Goal: Task Accomplishment & Management: Manage account settings

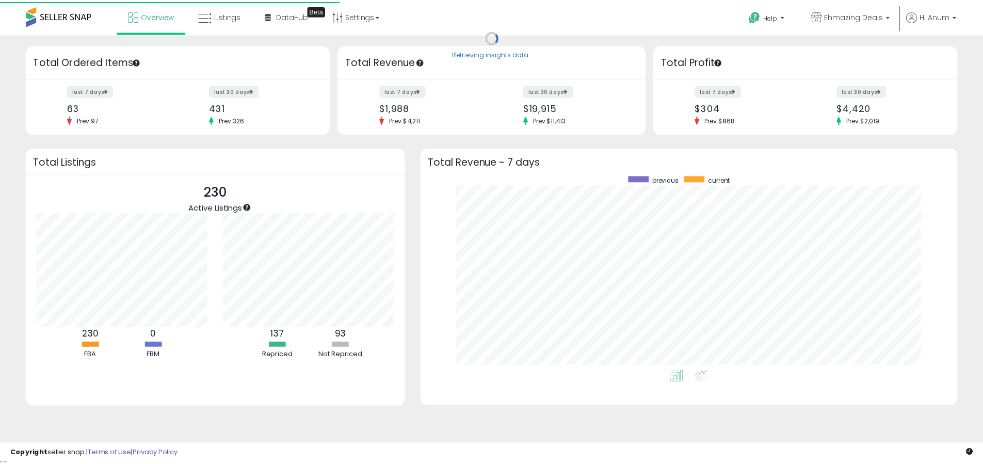
scroll to position [195, 521]
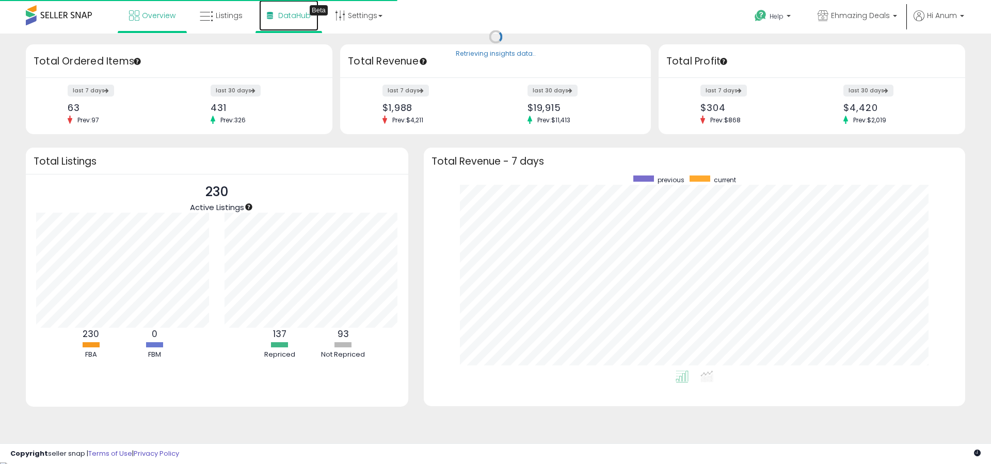
click at [259, 3] on link "DataHub Beta" at bounding box center [288, 15] width 59 height 31
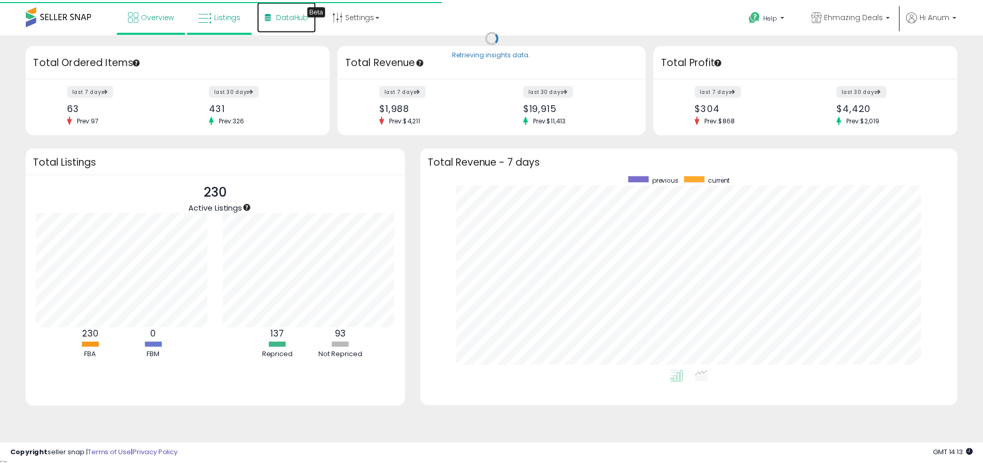
scroll to position [0, 0]
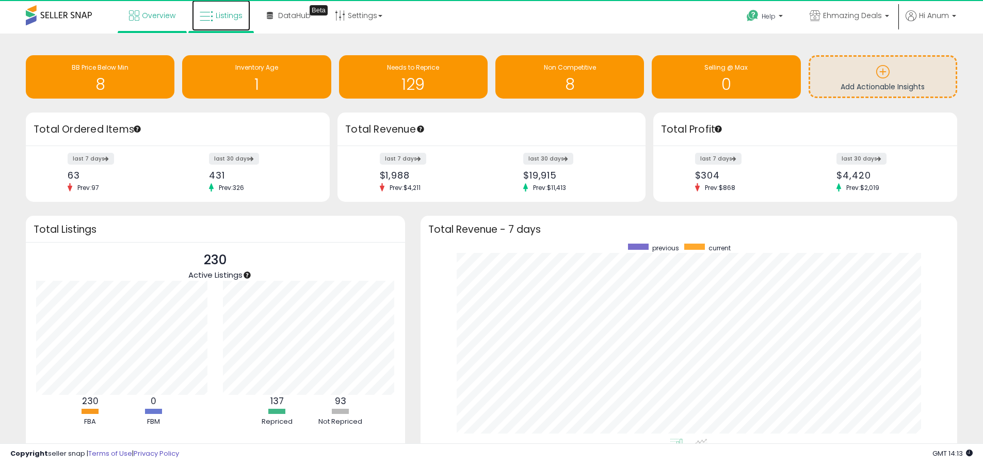
click at [216, 15] on span "Listings" at bounding box center [229, 15] width 27 height 10
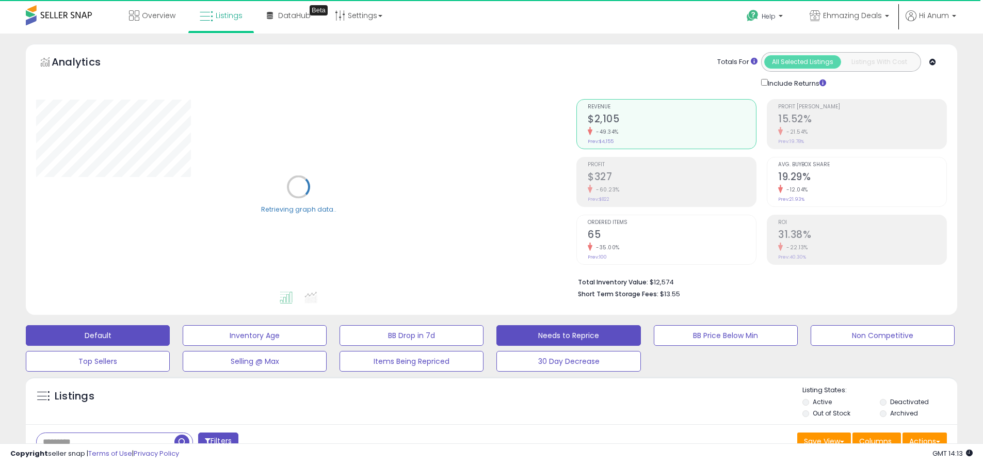
click at [586, 327] on button "Needs to Reprice" at bounding box center [569, 335] width 144 height 21
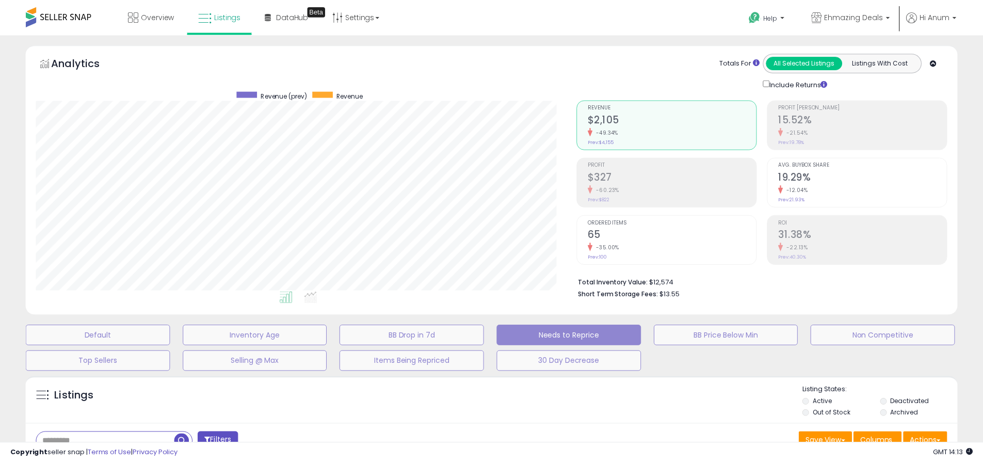
scroll to position [212, 545]
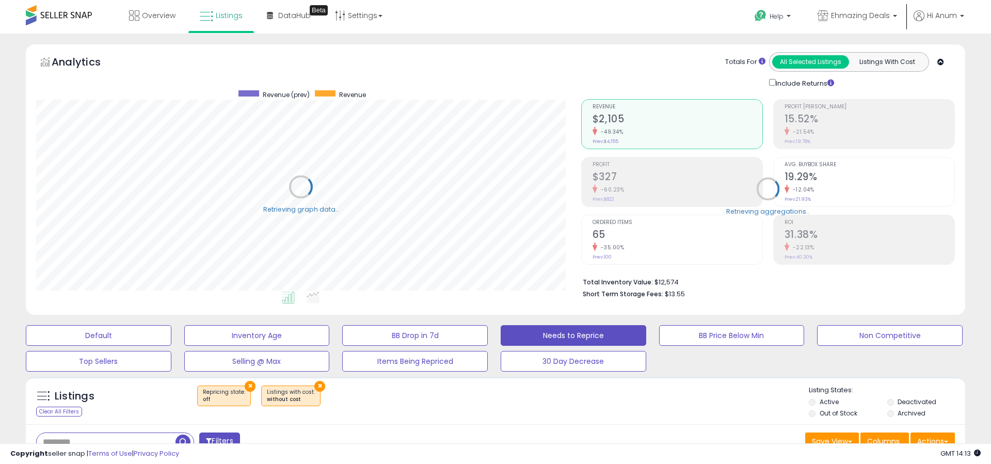
select select "**"
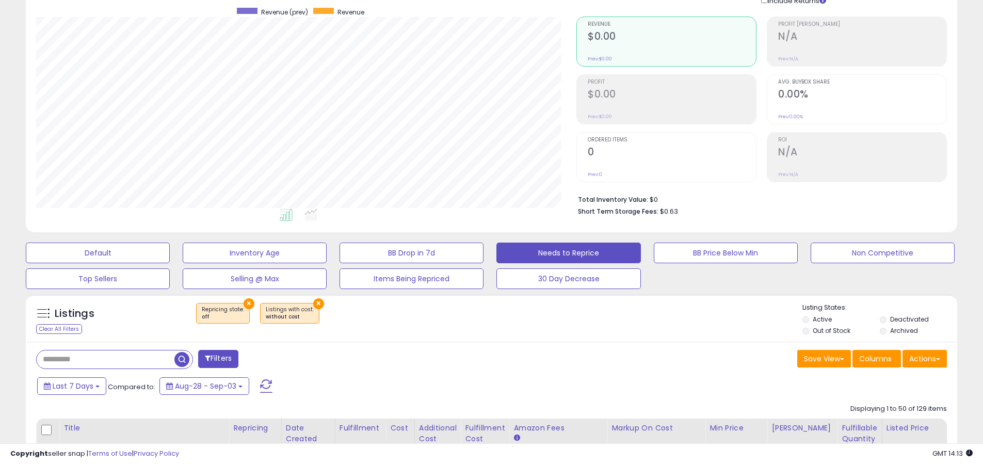
scroll to position [210, 0]
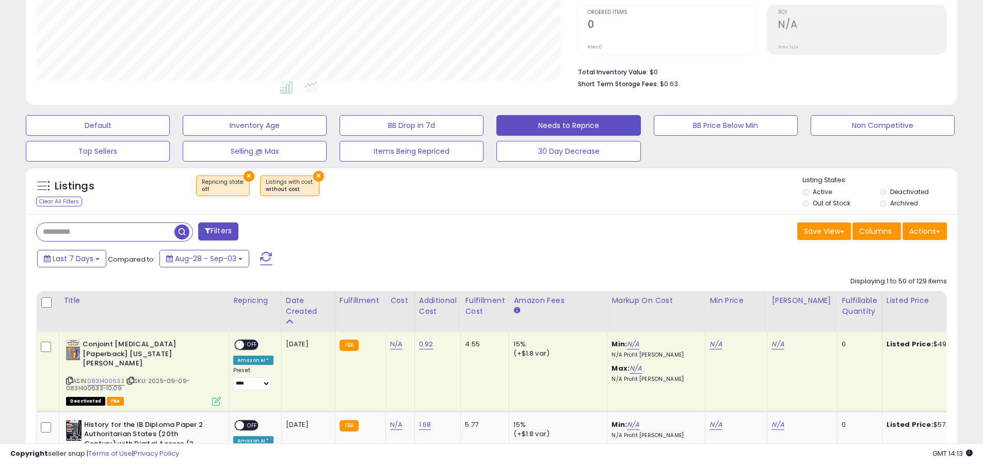
drag, startPoint x: 844, startPoint y: 203, endPoint x: 870, endPoint y: 196, distance: 26.8
click at [844, 203] on label "Out of Stock" at bounding box center [832, 203] width 38 height 9
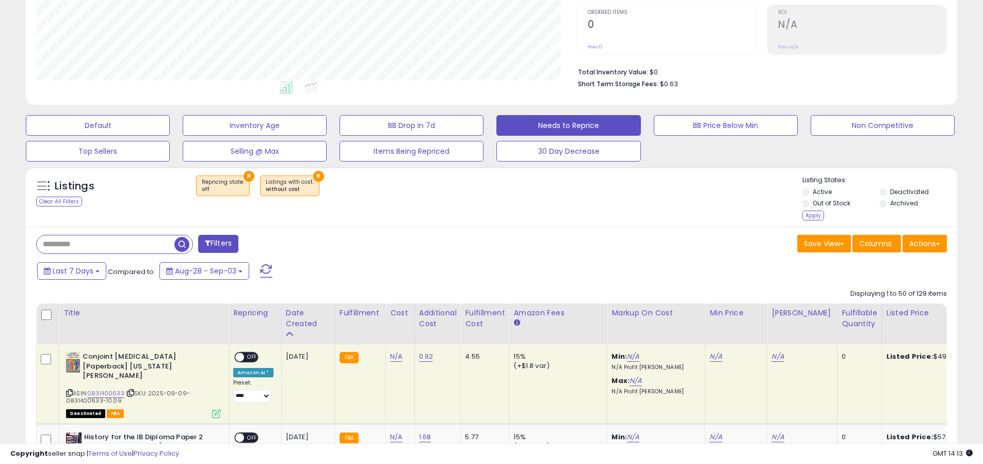
click at [889, 201] on li "Archived" at bounding box center [918, 204] width 76 height 11
click at [889, 202] on li "Archived" at bounding box center [918, 204] width 76 height 11
click at [804, 220] on div "Listing States: Active Deactivated Out of Stock Archived Apply" at bounding box center [880, 199] width 155 height 47
drag, startPoint x: 806, startPoint y: 217, endPoint x: 277, endPoint y: 260, distance: 530.8
click at [806, 217] on div "Apply" at bounding box center [814, 216] width 22 height 10
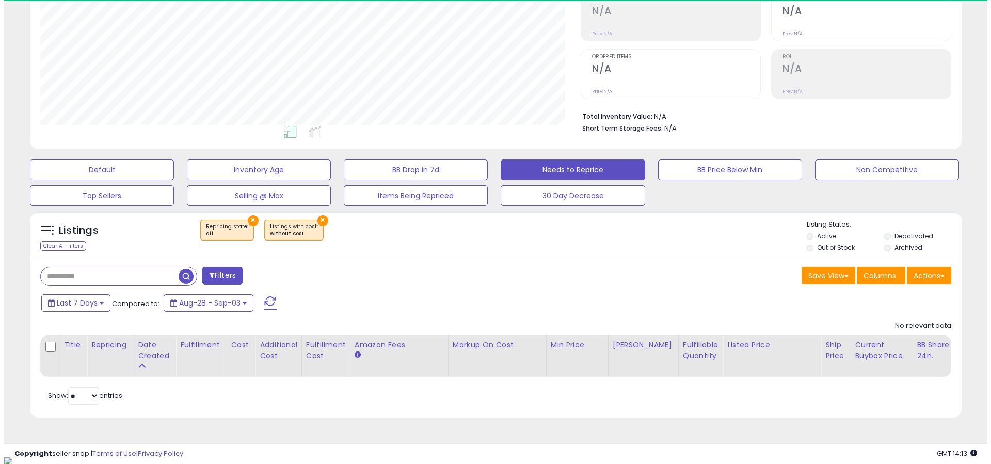
scroll to position [212, 540]
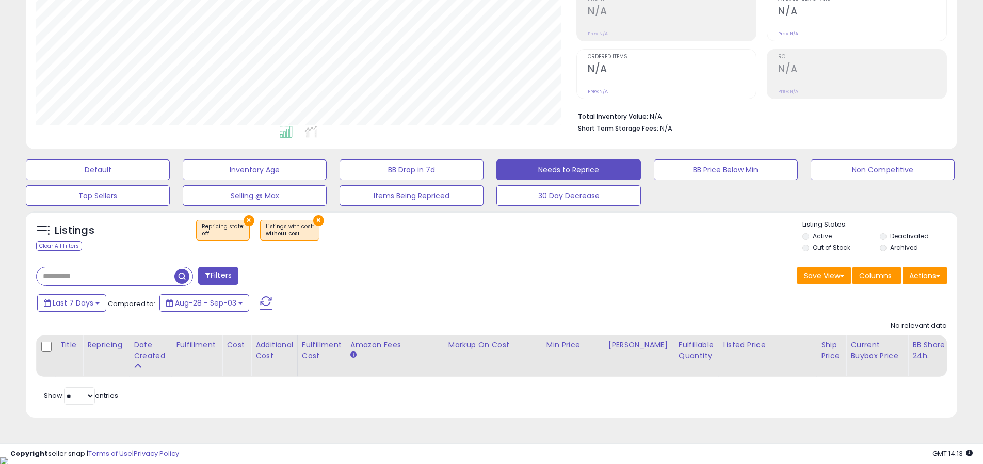
click at [906, 236] on label "Deactivated" at bounding box center [909, 236] width 39 height 9
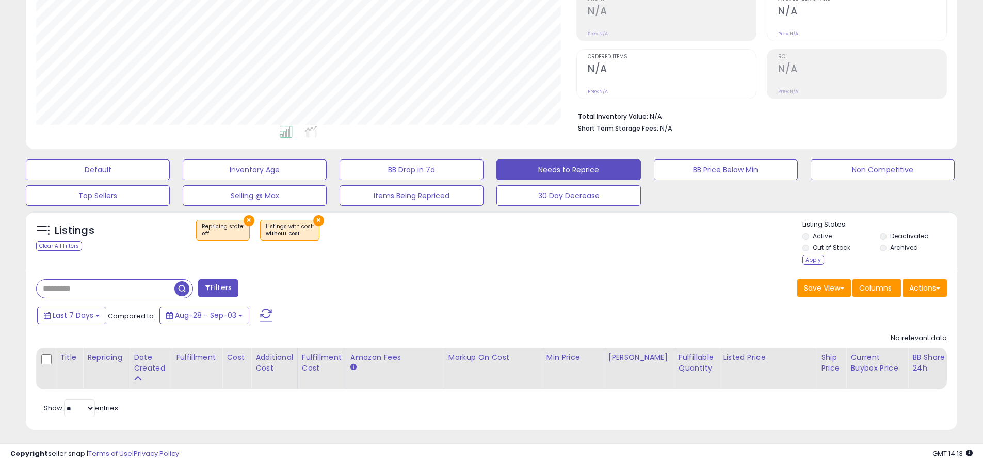
click at [831, 247] on label "Out of Stock" at bounding box center [832, 247] width 38 height 9
click at [911, 248] on label "Archived" at bounding box center [904, 247] width 28 height 9
click at [805, 259] on div "Apply" at bounding box center [814, 260] width 22 height 10
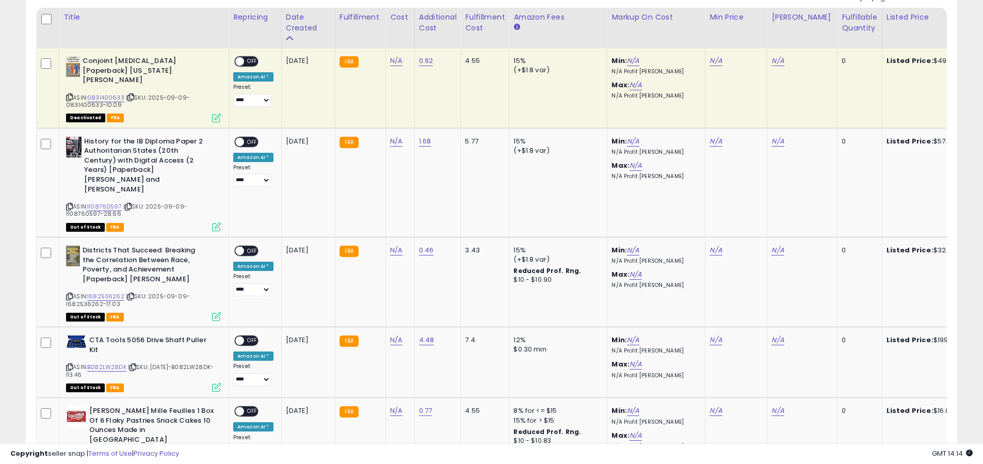
scroll to position [122, 0]
